Goal: Task Accomplishment & Management: Manage account settings

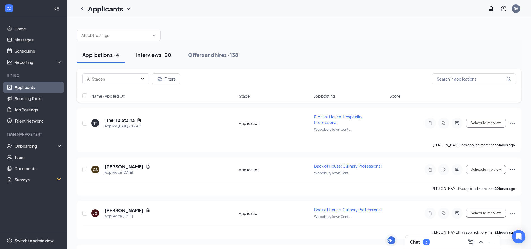
click at [152, 59] on button "Interviews · 20" at bounding box center [153, 54] width 46 height 17
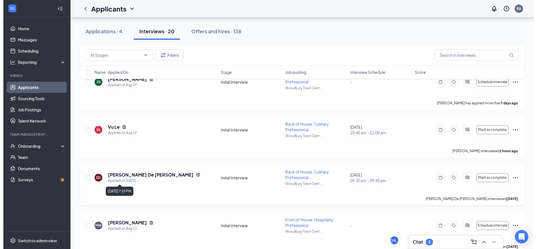
scroll to position [634, 0]
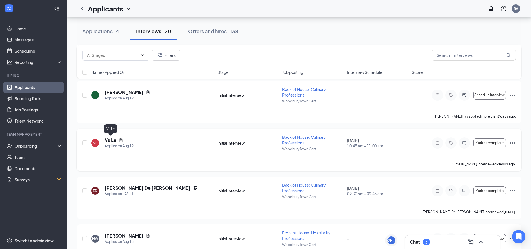
click at [112, 140] on h5 "Vu Le" at bounding box center [111, 140] width 12 height 6
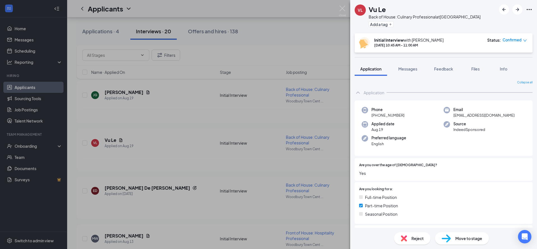
click at [416, 238] on span "Reject" at bounding box center [418, 238] width 12 height 6
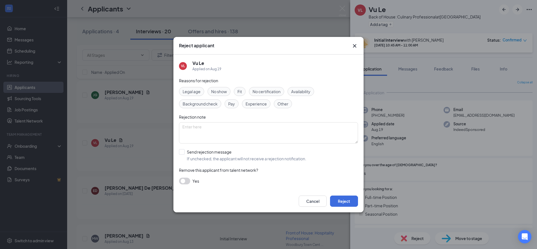
click at [180, 149] on input "Send rejection message If unchecked, the applicant will not receive a rejection…" at bounding box center [242, 155] width 127 height 12
checkbox input "true"
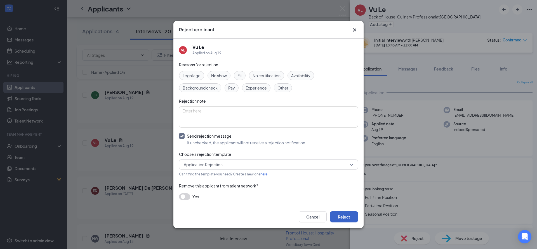
click at [341, 214] on button "Reject" at bounding box center [344, 216] width 28 height 11
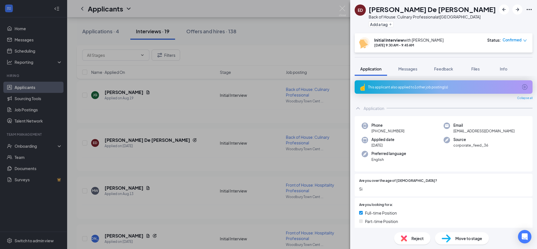
click at [327, 25] on div "[PERSON_NAME] De [PERSON_NAME] Back of House: Culinary Professional at [GEOGRAP…" at bounding box center [268, 124] width 537 height 249
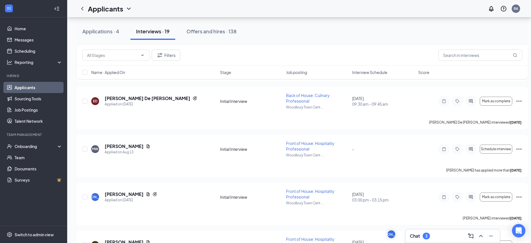
scroll to position [718, 0]
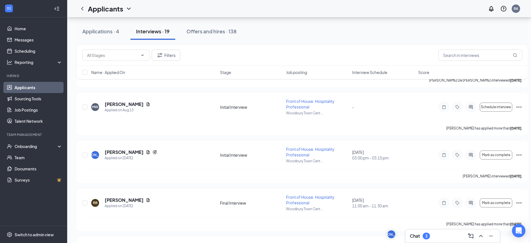
click at [443, 233] on div "Chat 3" at bounding box center [453, 235] width 86 height 9
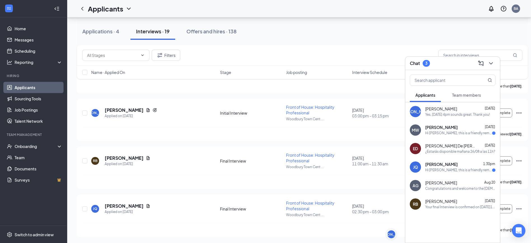
scroll to position [760, 0]
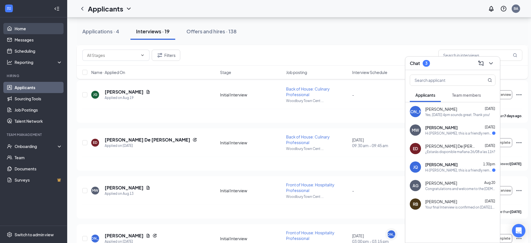
click at [27, 27] on link "Home" at bounding box center [39, 28] width 48 height 11
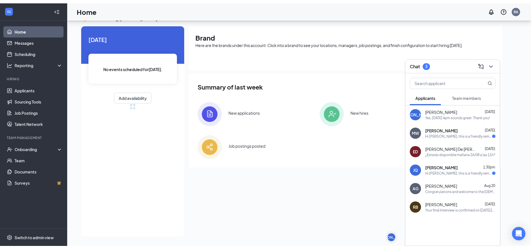
scroll to position [12, 0]
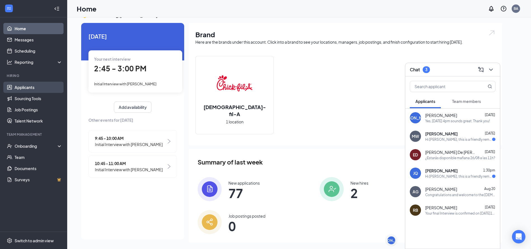
click at [30, 88] on link "Applicants" at bounding box center [39, 87] width 48 height 11
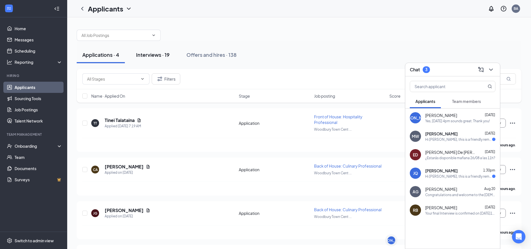
click at [144, 57] on div "Interviews · 19" at bounding box center [153, 54] width 34 height 7
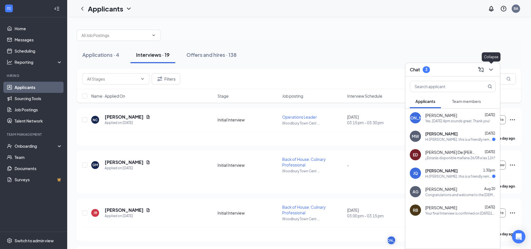
click at [494, 68] on button at bounding box center [490, 69] width 9 height 9
